Goal: Transaction & Acquisition: Purchase product/service

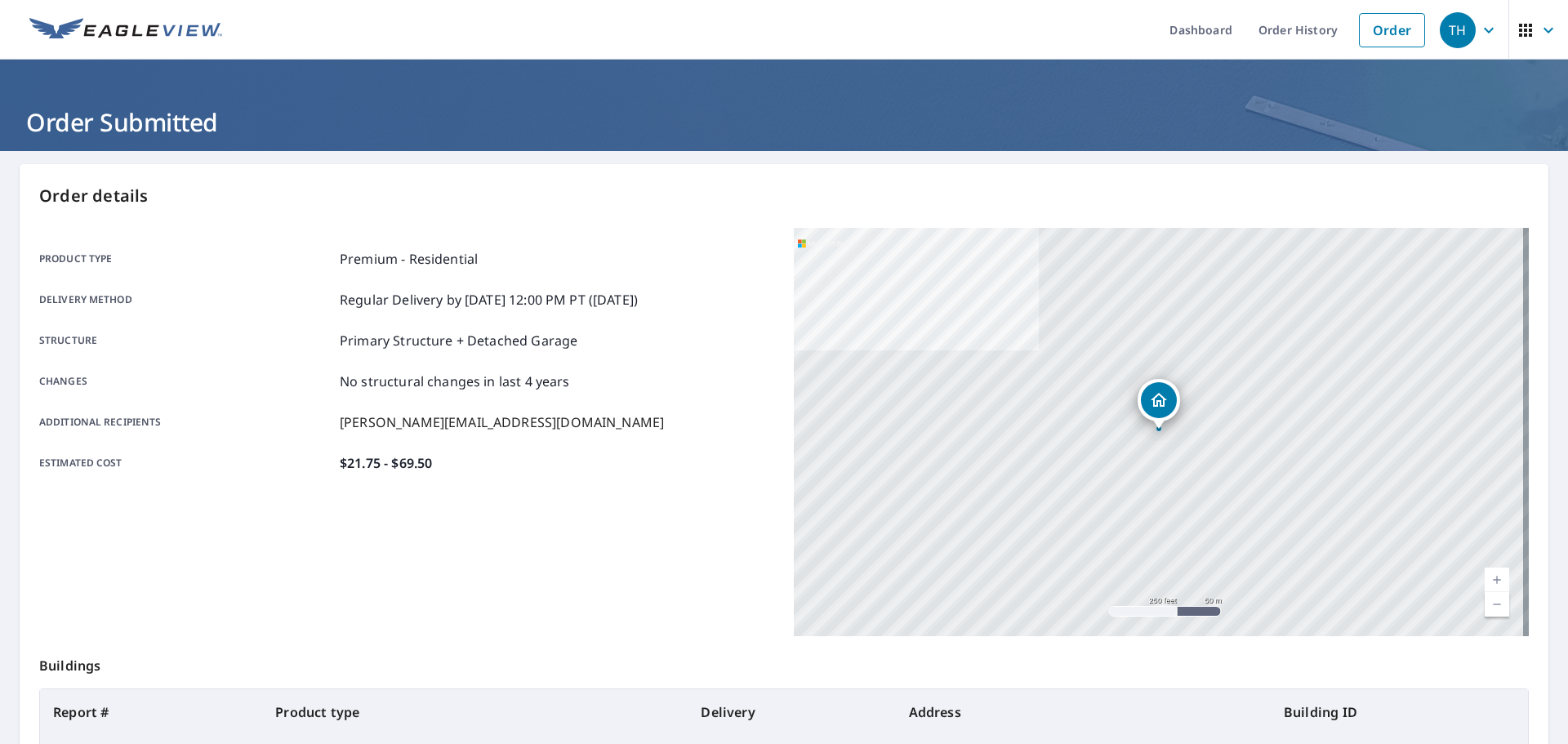
click at [1359, 37] on link "Order" at bounding box center [1391, 30] width 66 height 35
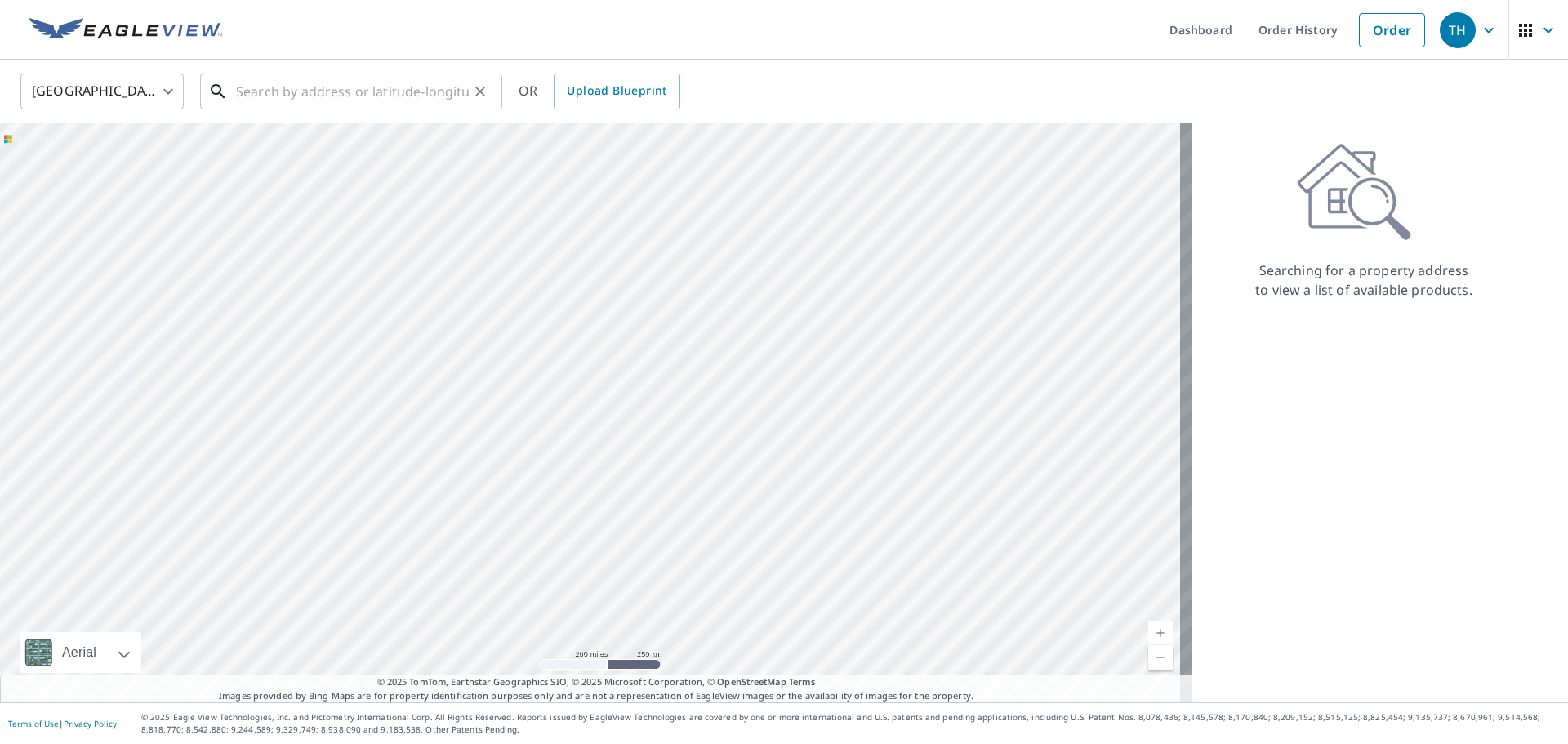
click at [391, 92] on input "text" at bounding box center [352, 91] width 233 height 46
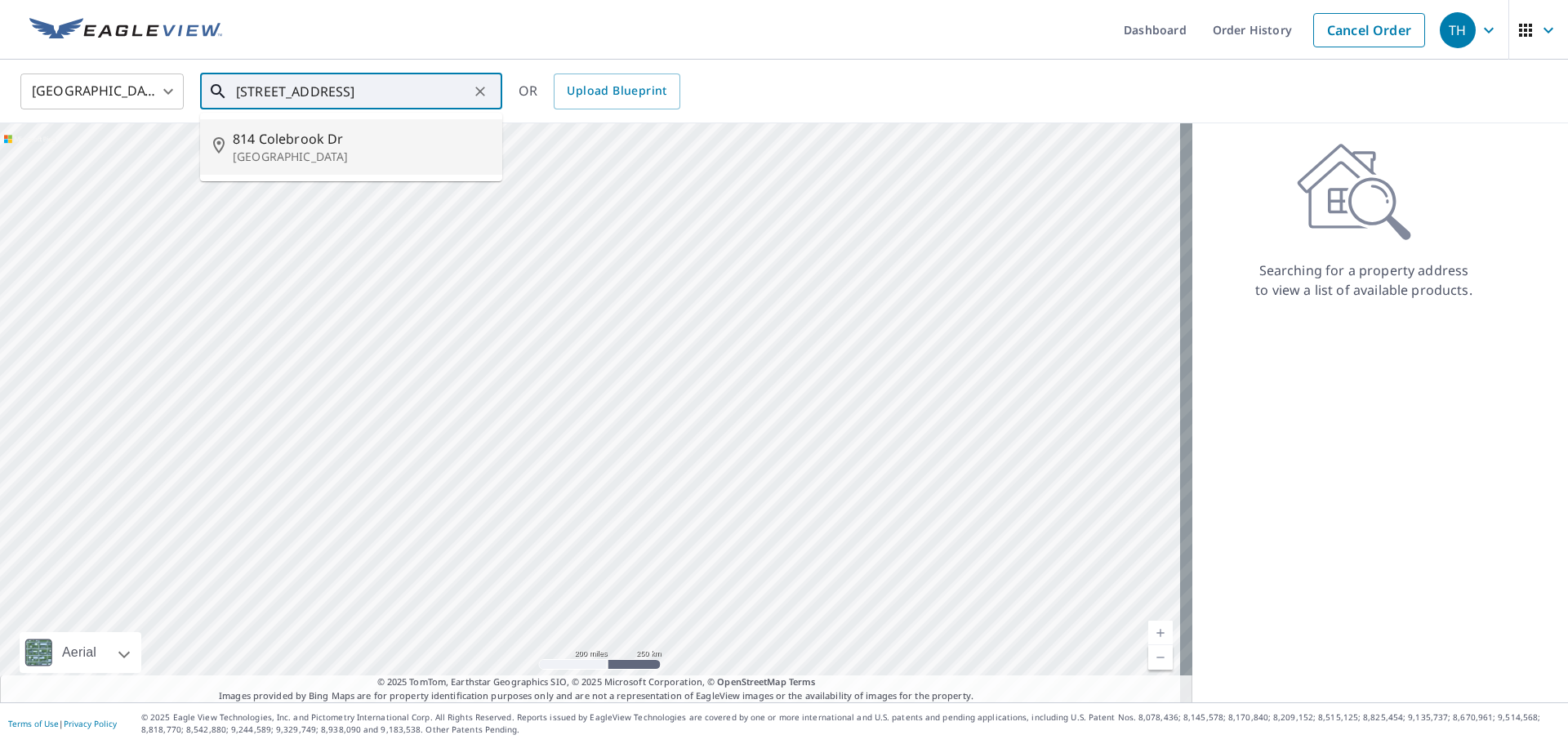
click at [294, 136] on span "814 Colebrook Dr" at bounding box center [361, 138] width 256 height 20
type input "[STREET_ADDRESS]"
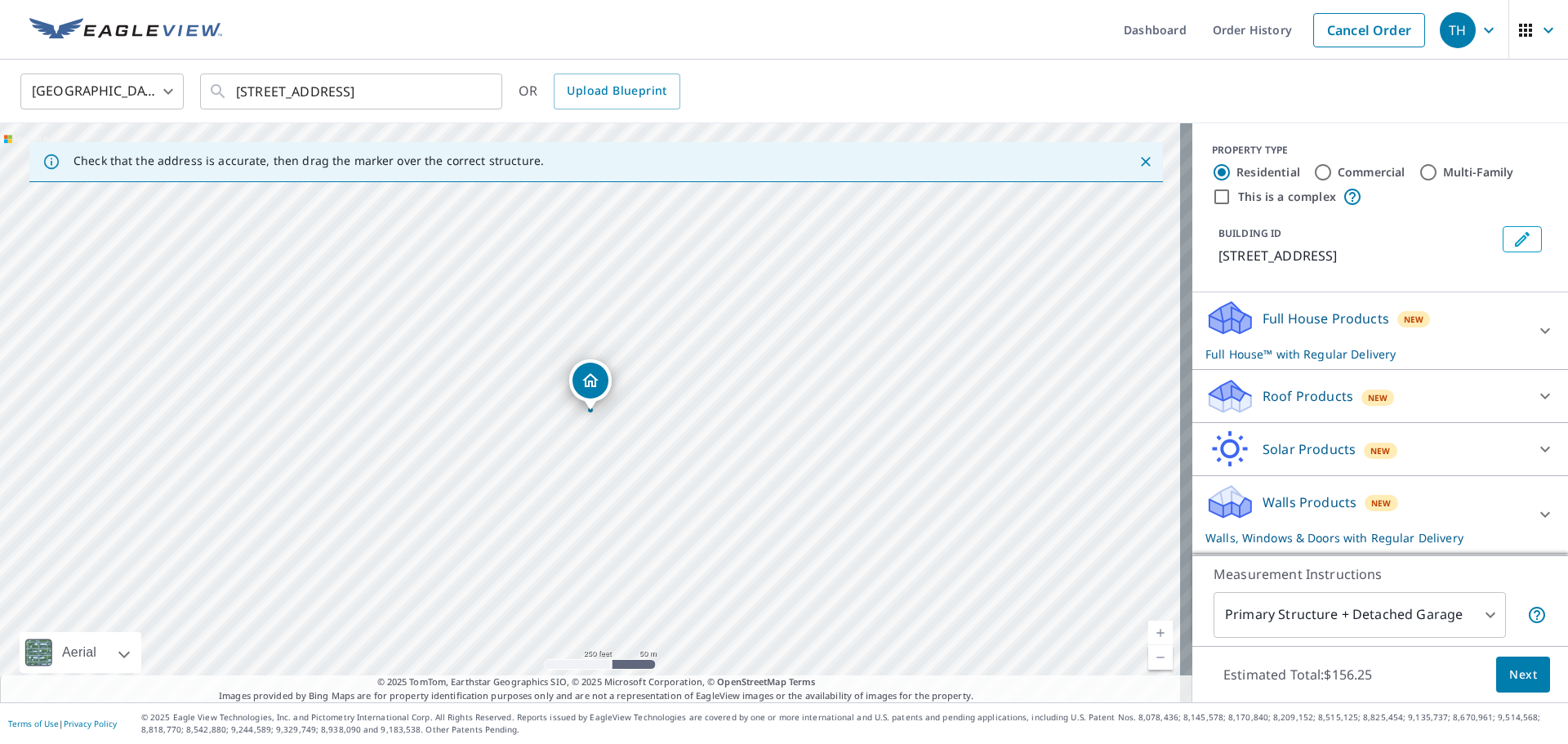
click at [1269, 320] on p "Full House Products" at bounding box center [1325, 318] width 126 height 20
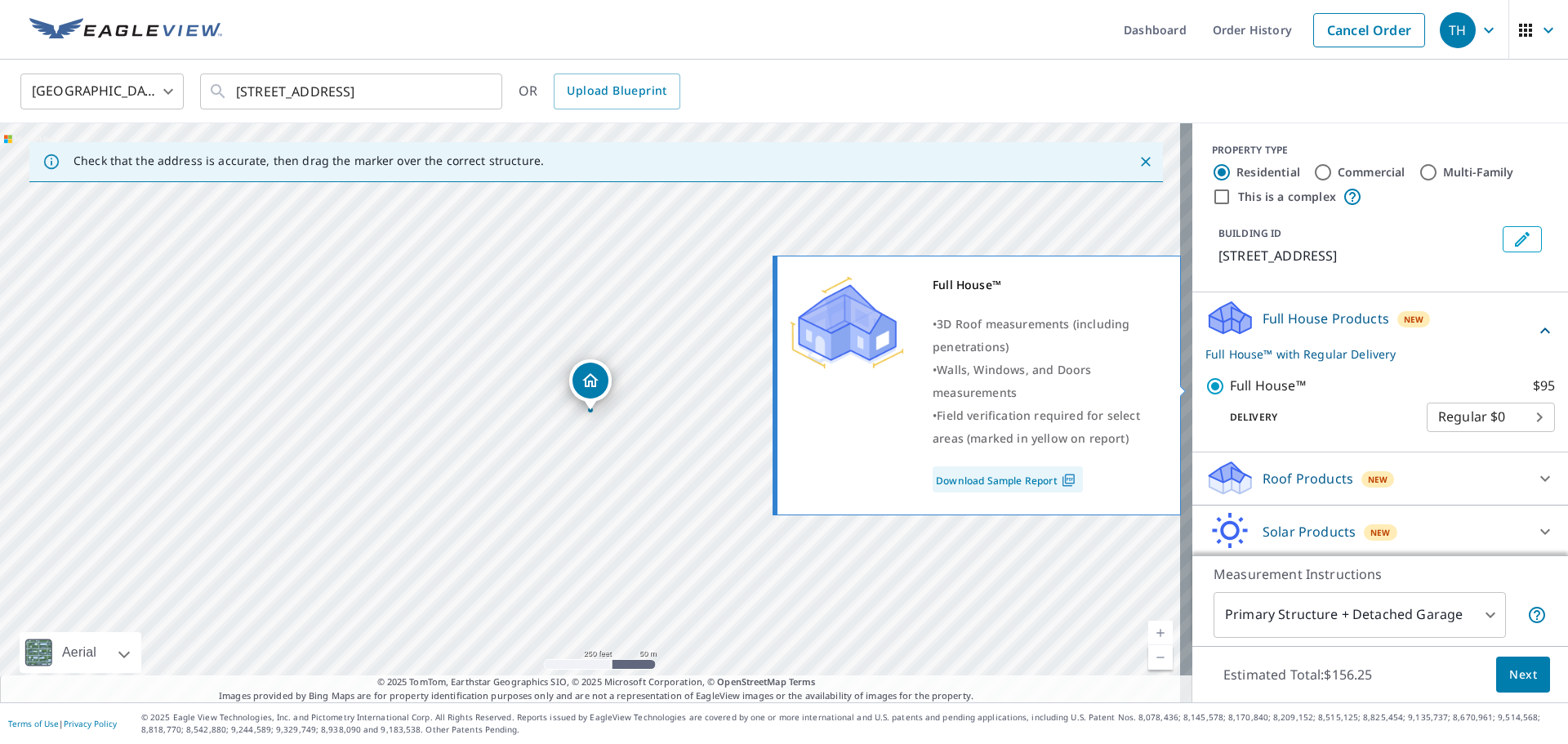
click at [1206, 383] on input "Full House™ $95" at bounding box center [1217, 386] width 24 height 20
checkbox input "false"
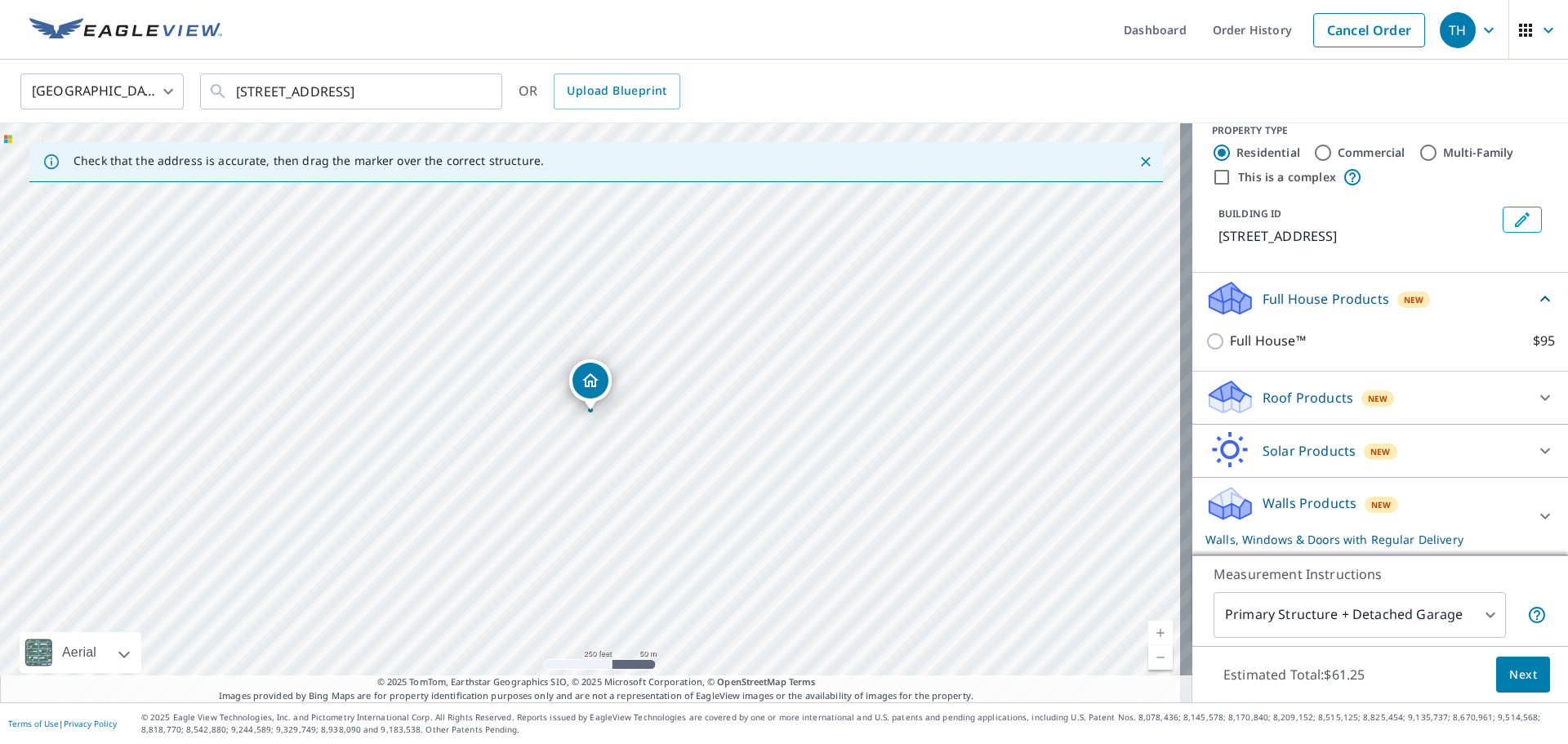
click at [1283, 393] on p "Roof Products" at bounding box center [1307, 397] width 91 height 20
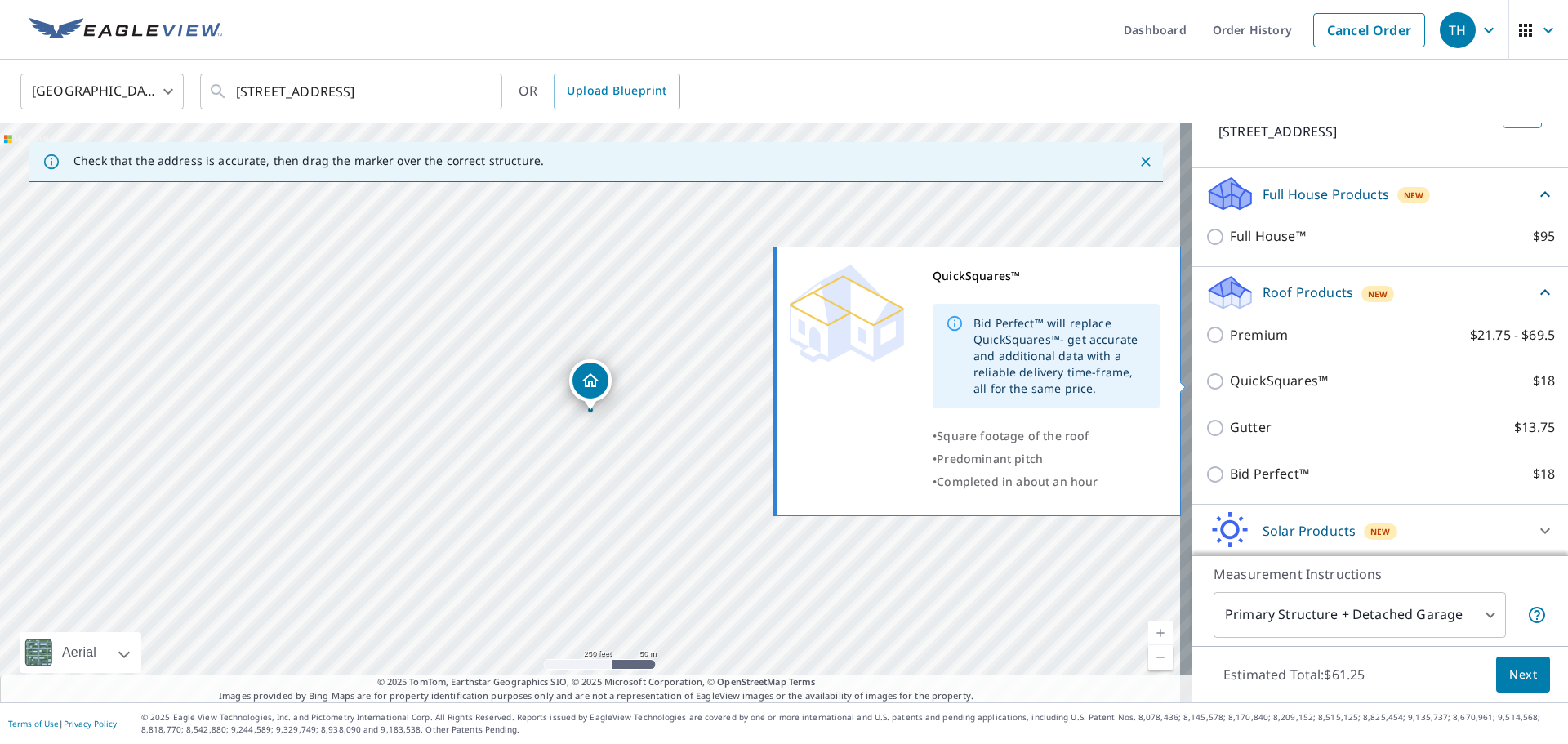
scroll to position [192, 0]
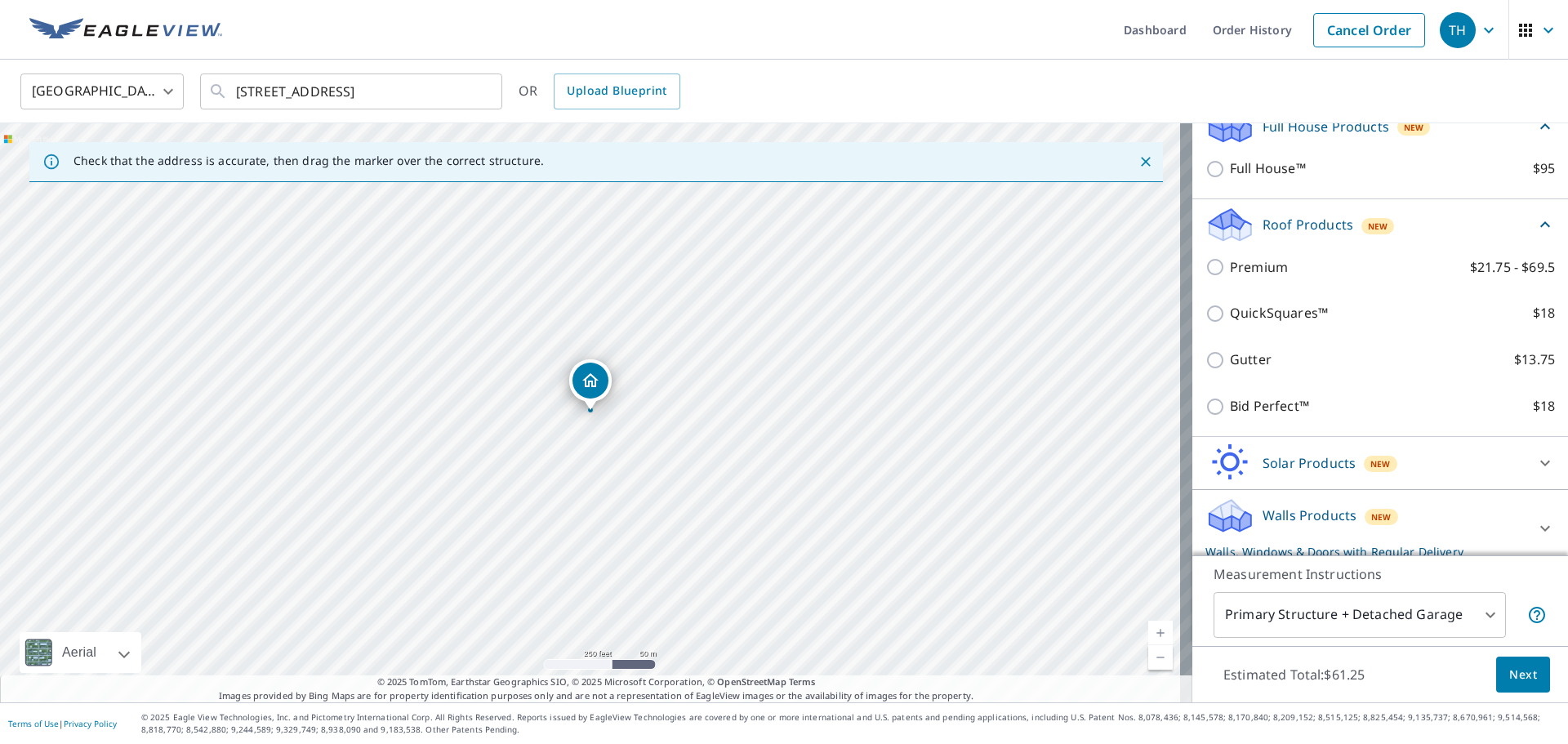
click at [1297, 474] on div "Solar Products New" at bounding box center [1365, 462] width 320 height 38
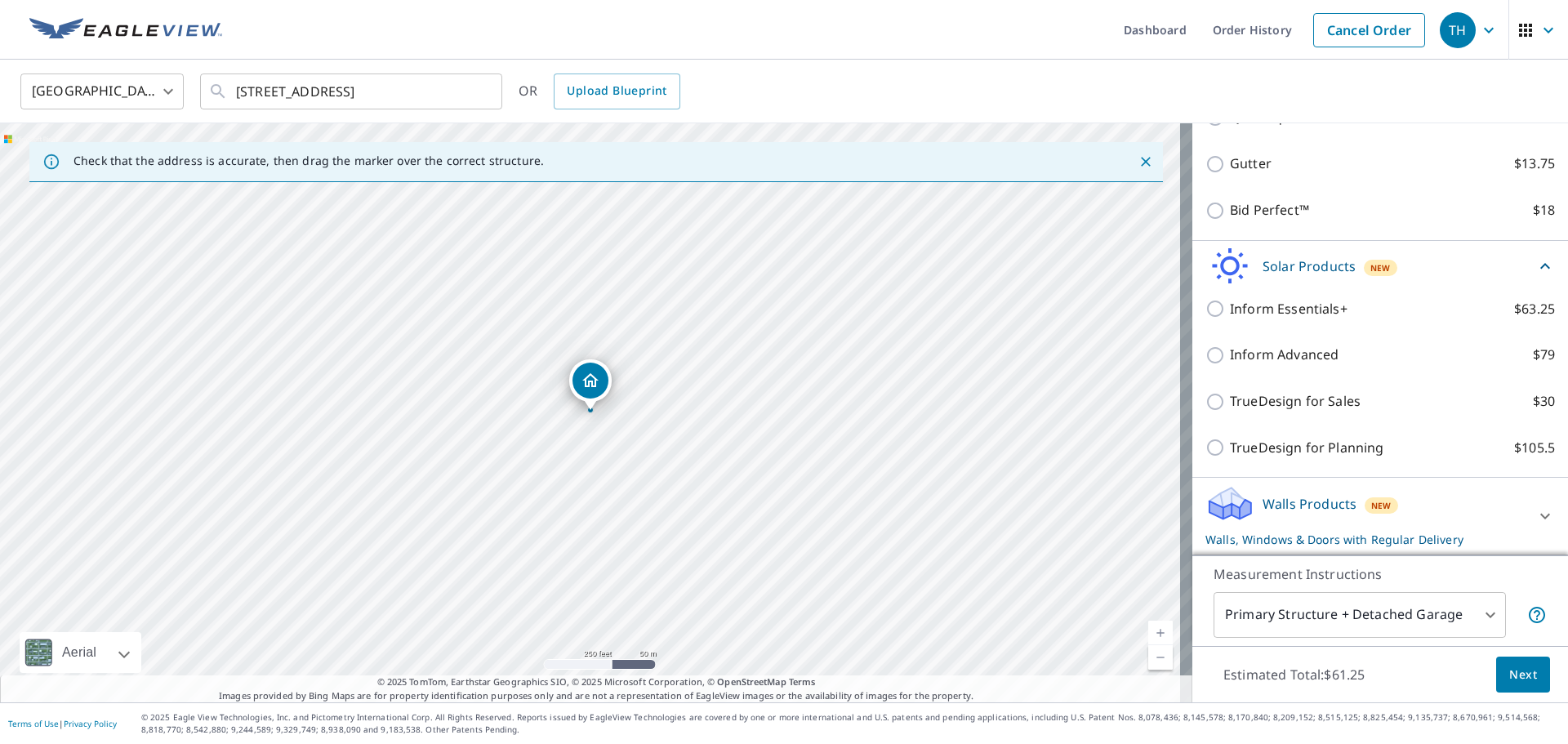
click at [1287, 497] on p "Walls Products" at bounding box center [1309, 503] width 94 height 20
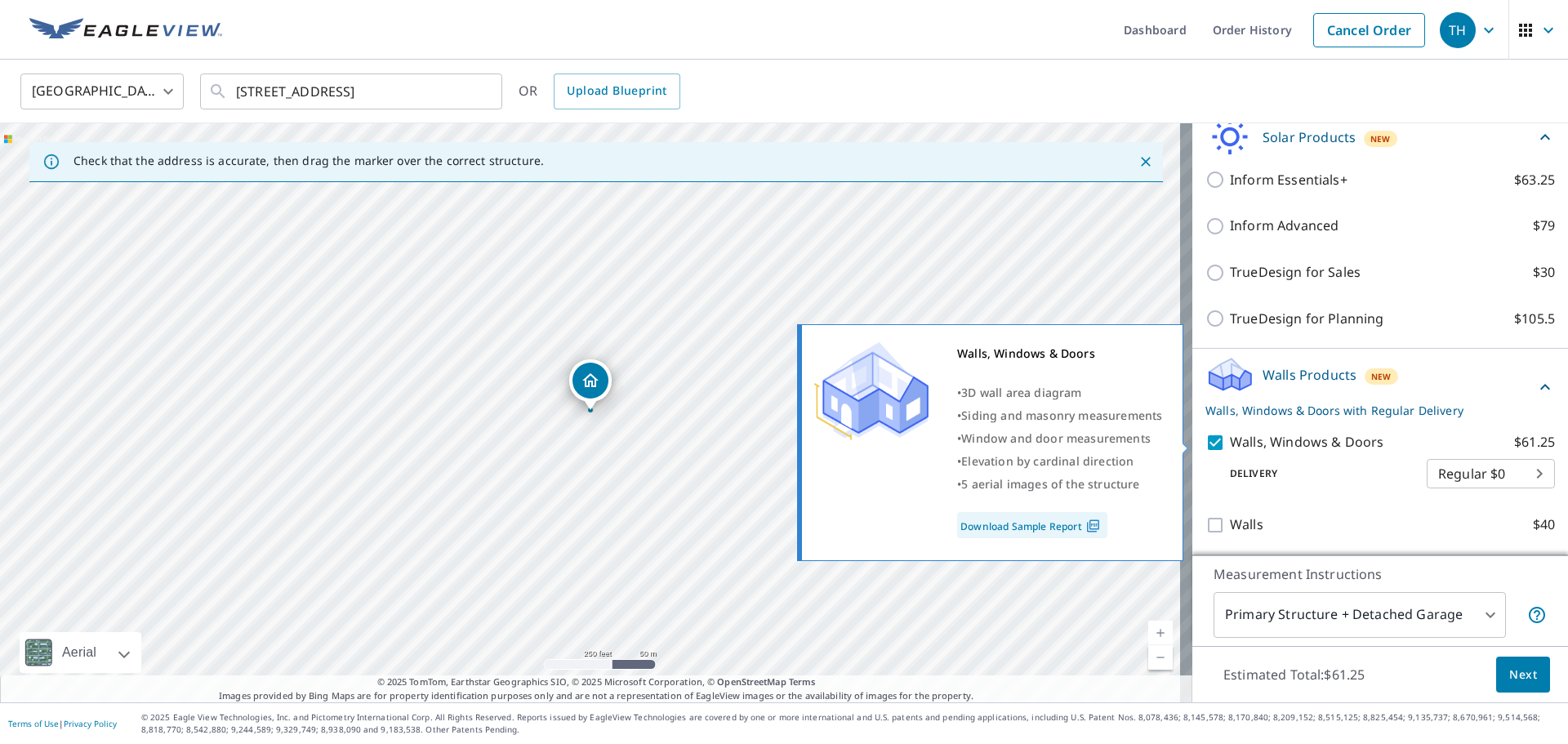
click at [1206, 451] on input "Walls, Windows & Doors $61.25" at bounding box center [1217, 442] width 24 height 20
checkbox input "false"
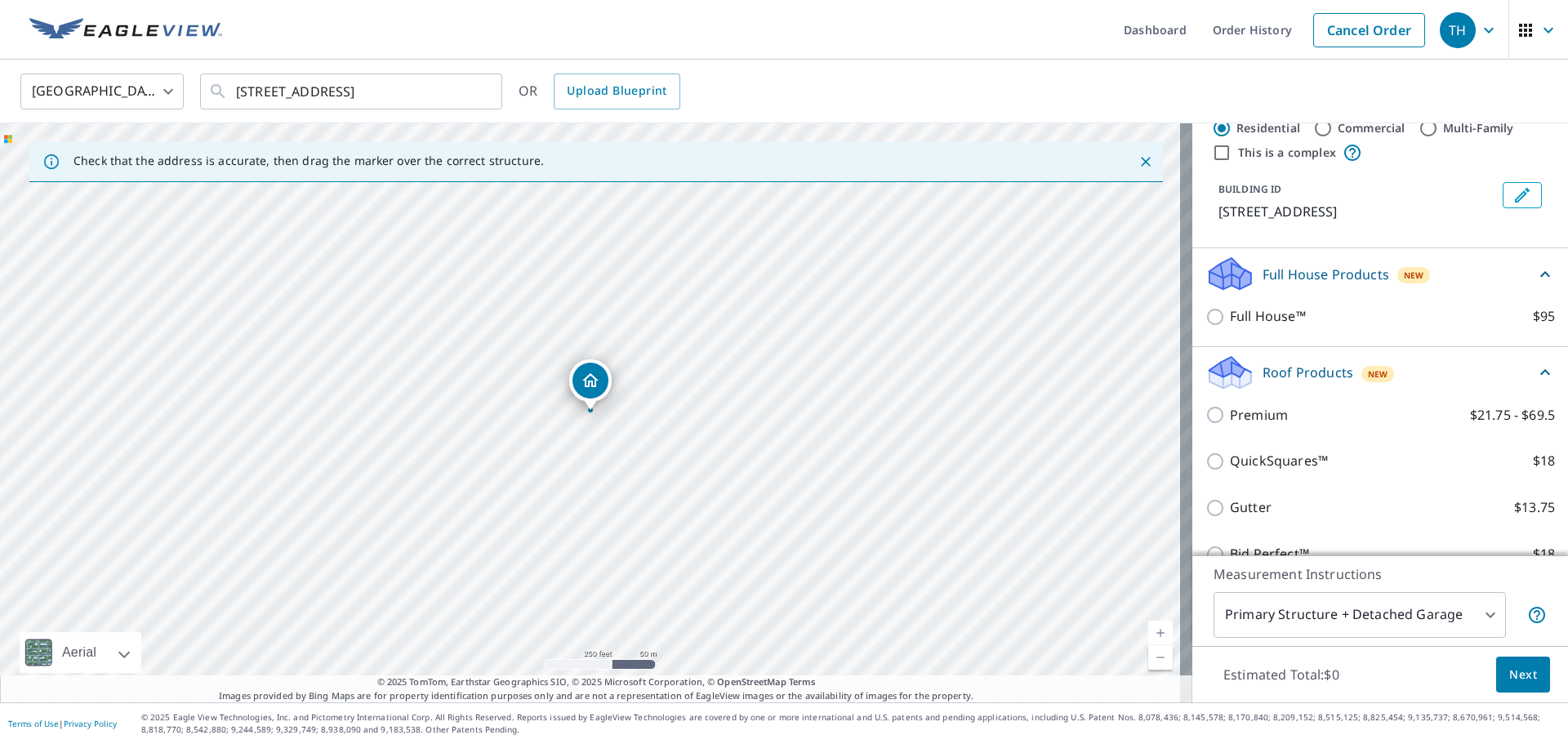
scroll to position [0, 0]
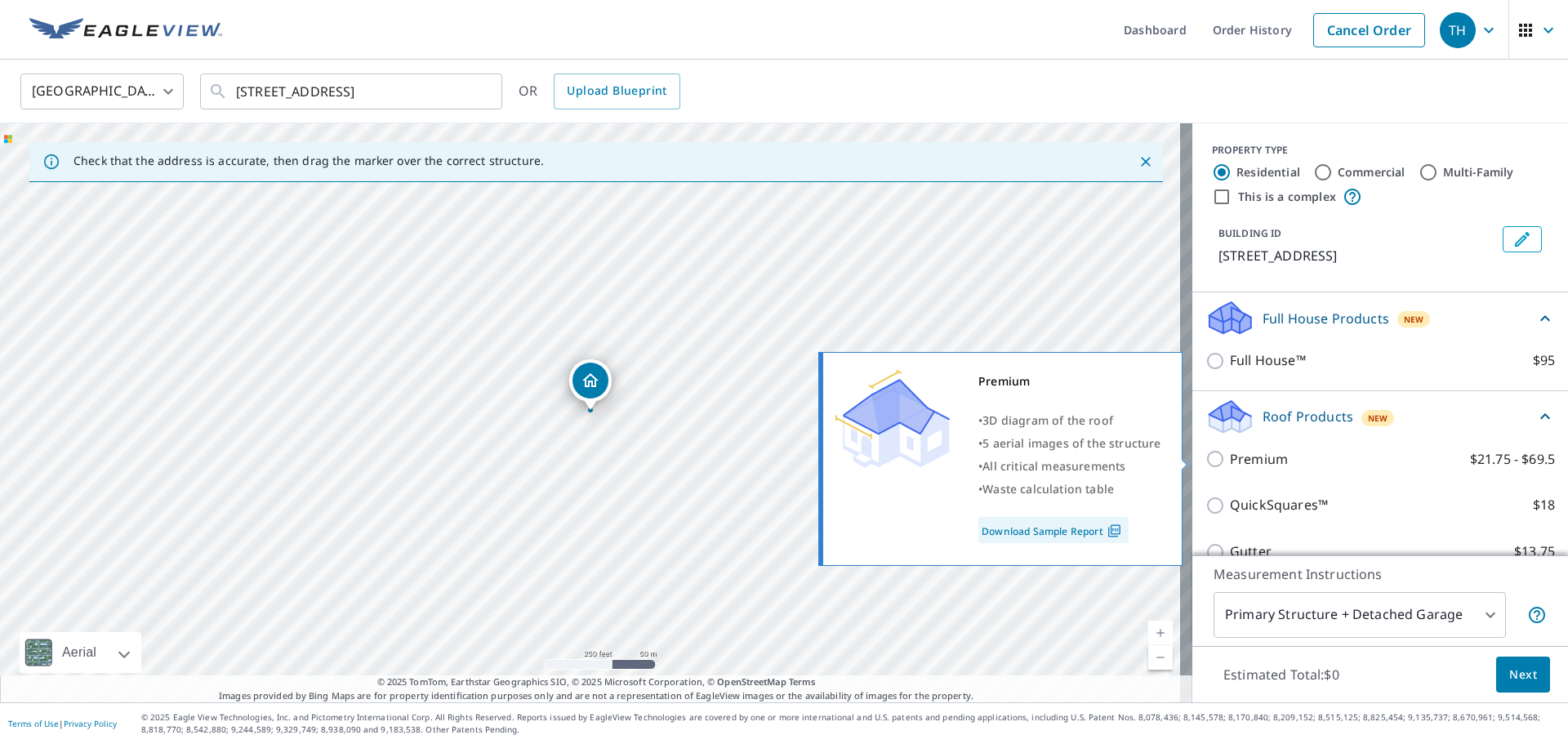
click at [1205, 456] on input "Premium $21.75 - $69.5" at bounding box center [1217, 458] width 24 height 20
checkbox input "true"
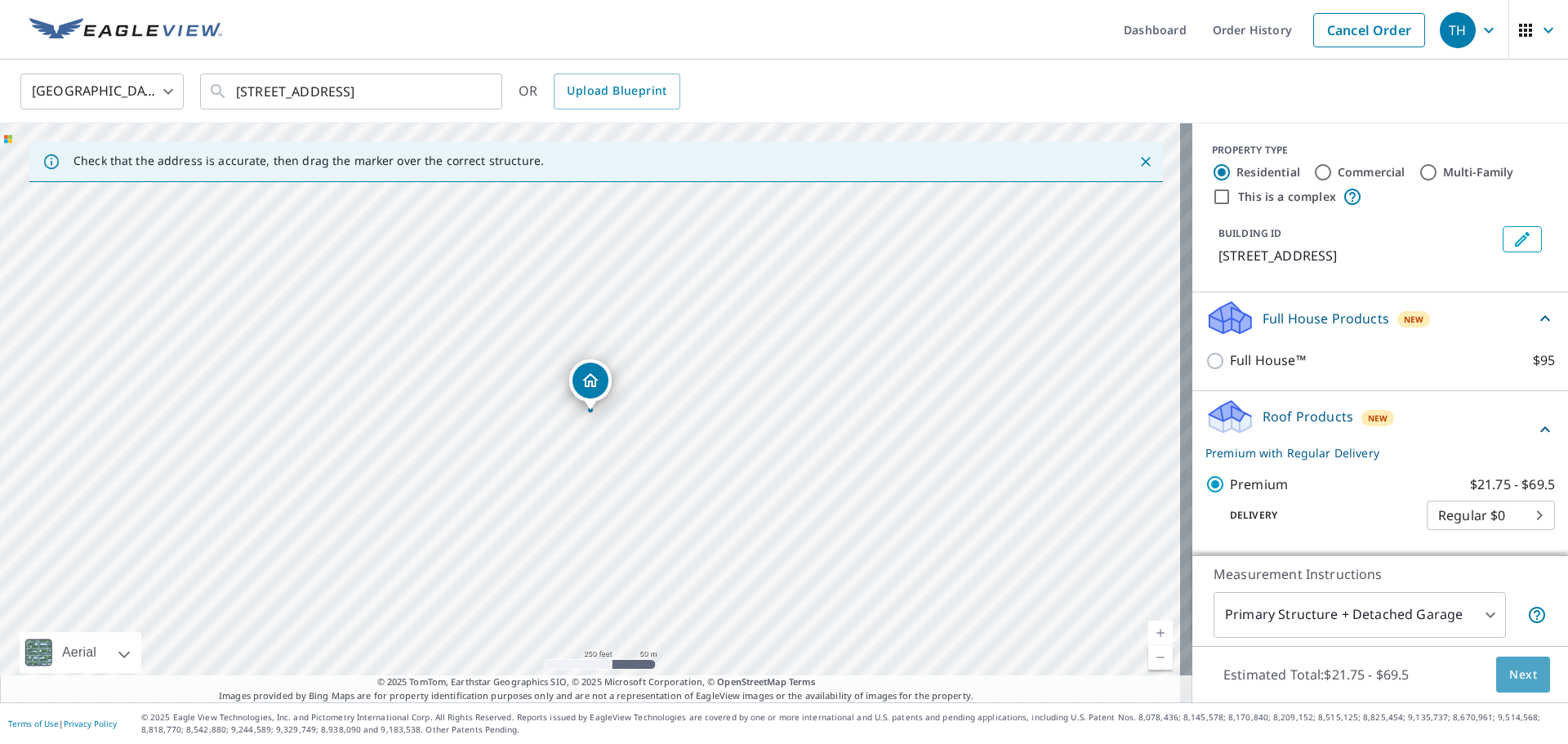
click at [1509, 668] on span "Next" at bounding box center [1523, 675] width 28 height 21
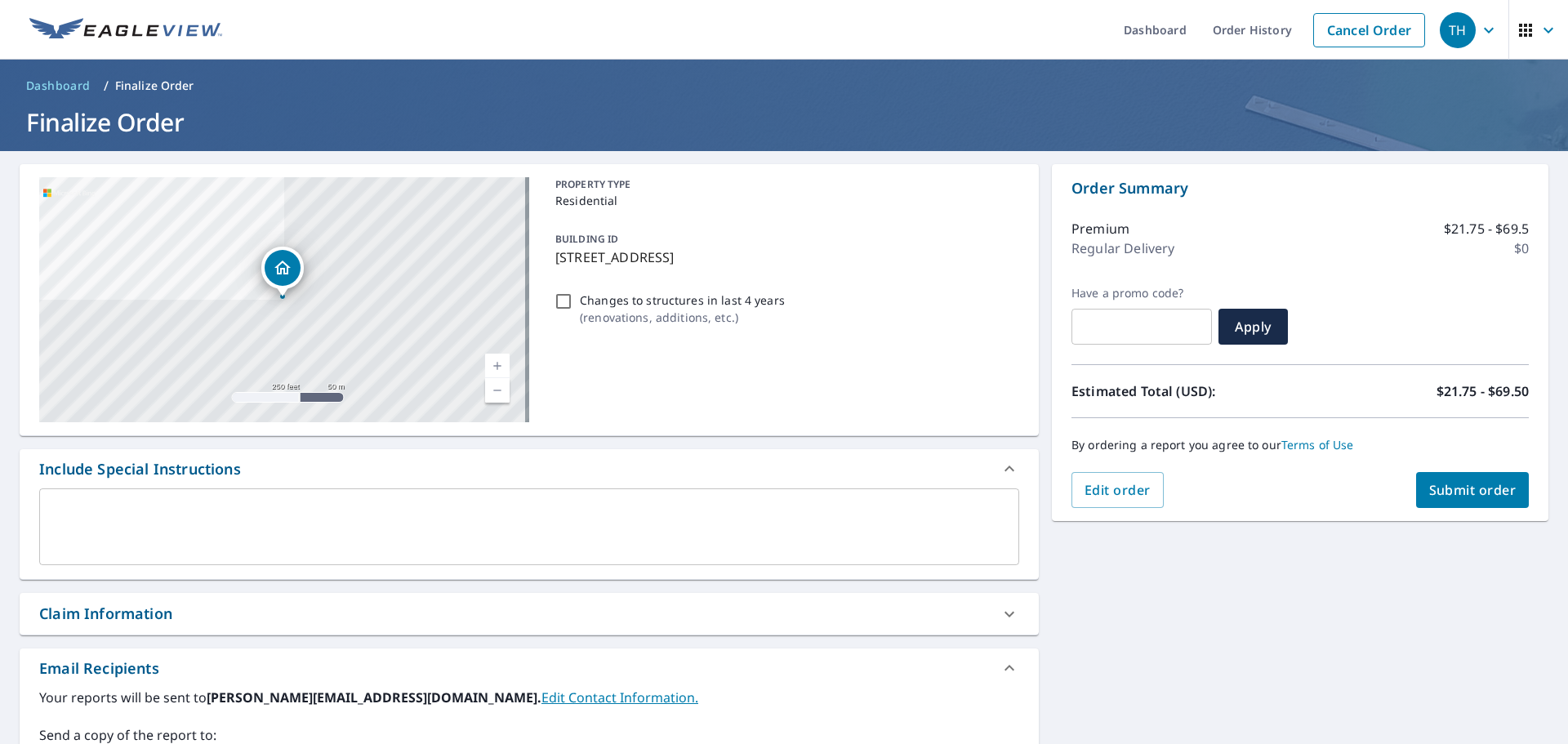
click at [1436, 494] on span "Submit order" at bounding box center [1473, 489] width 87 height 18
checkbox input "true"
